Goal: Find specific page/section: Find specific page/section

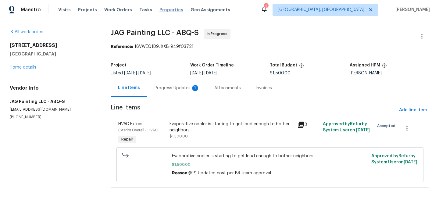
click at [162, 11] on span "Properties" at bounding box center [171, 10] width 24 height 6
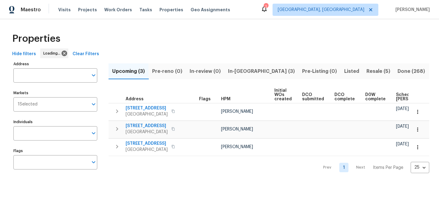
click at [80, 53] on span "Clear Filters" at bounding box center [86, 54] width 27 height 8
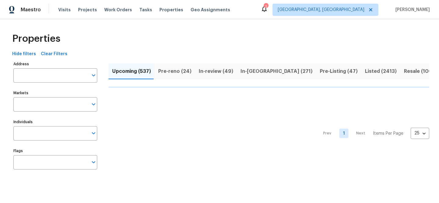
click at [57, 75] on input "Address" at bounding box center [50, 75] width 75 height 14
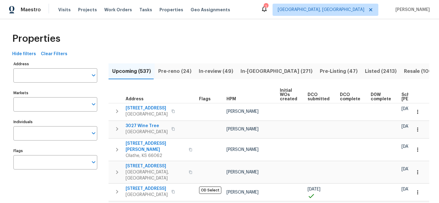
click at [57, 75] on input "Address" at bounding box center [50, 75] width 75 height 14
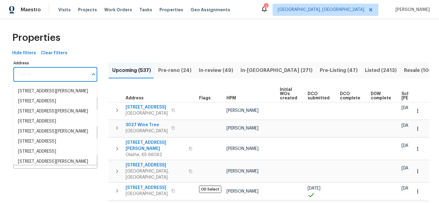
scroll to position [1, 0]
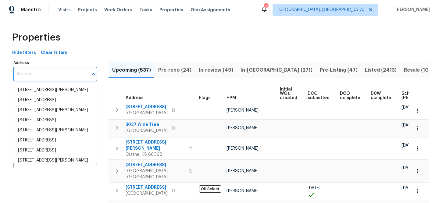
paste input "[STREET_ADDRESS]"
type input "[STREET_ADDRESS]"
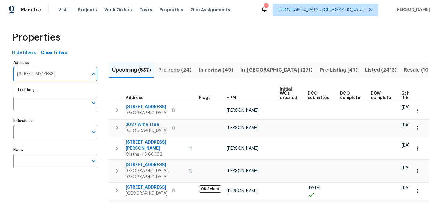
scroll to position [0, 14]
click at [65, 92] on li "[STREET_ADDRESS]" at bounding box center [55, 90] width 84 height 10
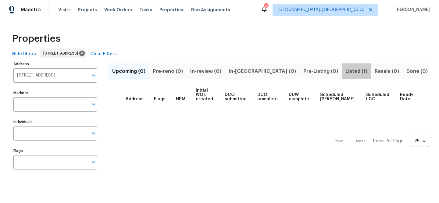
click at [345, 73] on span "Listed (1)" at bounding box center [356, 71] width 22 height 9
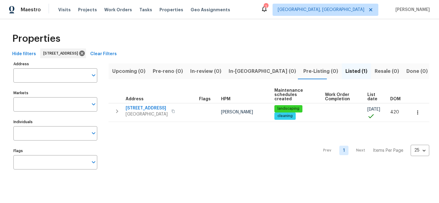
type input "[STREET_ADDRESS]"
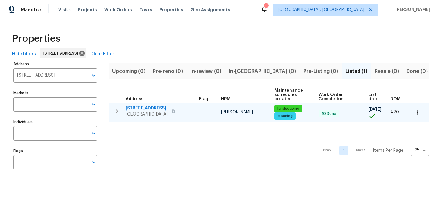
click at [148, 107] on span "[STREET_ADDRESS]" at bounding box center [147, 108] width 42 height 6
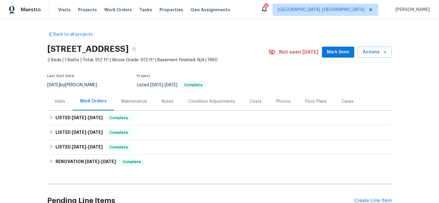
click at [56, 101] on div "Visits" at bounding box center [60, 101] width 11 height 6
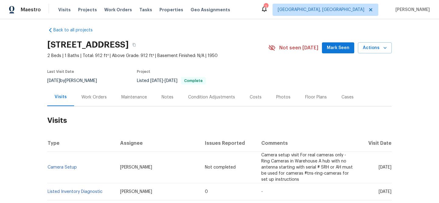
scroll to position [10, 0]
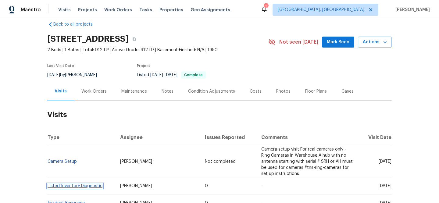
click at [75, 184] on link "Listed Inventory Diagnostic" at bounding box center [75, 186] width 55 height 4
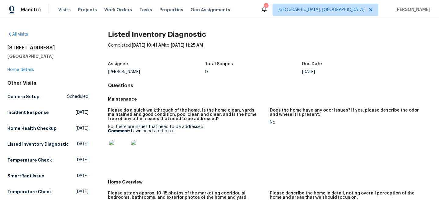
click at [118, 150] on img at bounding box center [119, 150] width 20 height 20
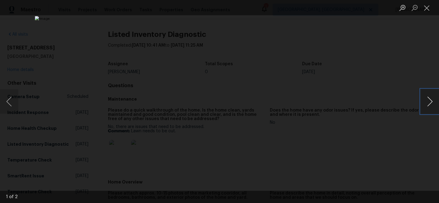
click at [432, 100] on button "Next image" at bounding box center [430, 101] width 18 height 24
click at [388, 155] on div "Lightbox" at bounding box center [219, 101] width 439 height 203
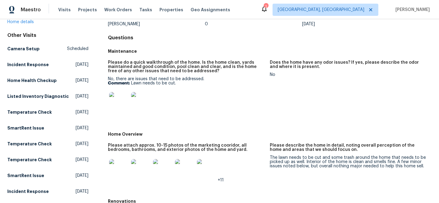
scroll to position [95, 0]
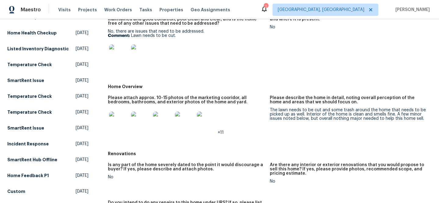
click at [118, 121] on img at bounding box center [119, 122] width 20 height 20
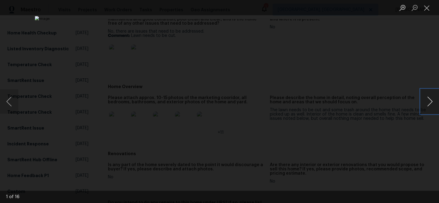
click at [428, 105] on button "Next image" at bounding box center [430, 101] width 18 height 24
click at [427, 105] on button "Next image" at bounding box center [430, 101] width 18 height 24
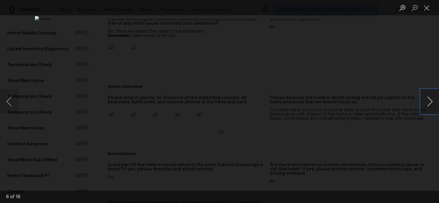
click at [427, 105] on button "Next image" at bounding box center [430, 101] width 18 height 24
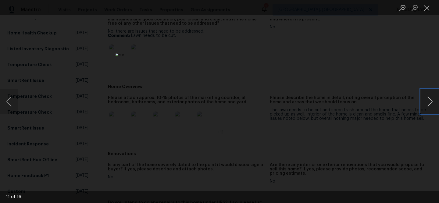
click at [427, 105] on button "Next image" at bounding box center [430, 101] width 18 height 24
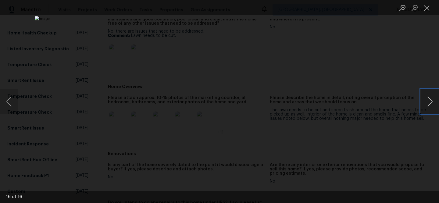
click at [424, 101] on button "Next image" at bounding box center [430, 101] width 18 height 24
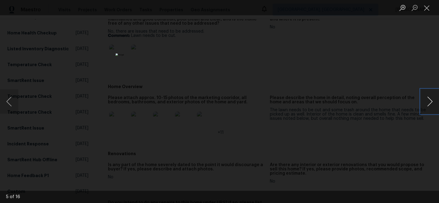
click at [424, 101] on button "Next image" at bounding box center [430, 101] width 18 height 24
click at [17, 101] on button "Previous image" at bounding box center [9, 101] width 18 height 24
click at [430, 104] on button "Next image" at bounding box center [430, 101] width 18 height 24
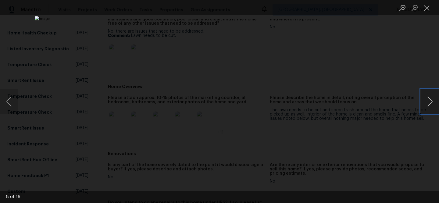
click at [429, 104] on button "Next image" at bounding box center [430, 101] width 18 height 24
click at [429, 105] on button "Next image" at bounding box center [430, 101] width 18 height 24
click at [428, 105] on button "Next image" at bounding box center [430, 101] width 18 height 24
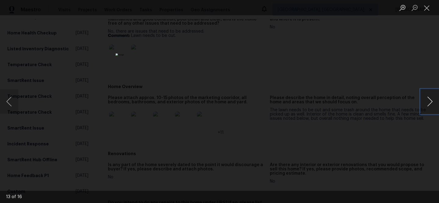
click at [428, 105] on button "Next image" at bounding box center [430, 101] width 18 height 24
click at [429, 105] on button "Next image" at bounding box center [430, 101] width 18 height 24
